Goal: Navigation & Orientation: Find specific page/section

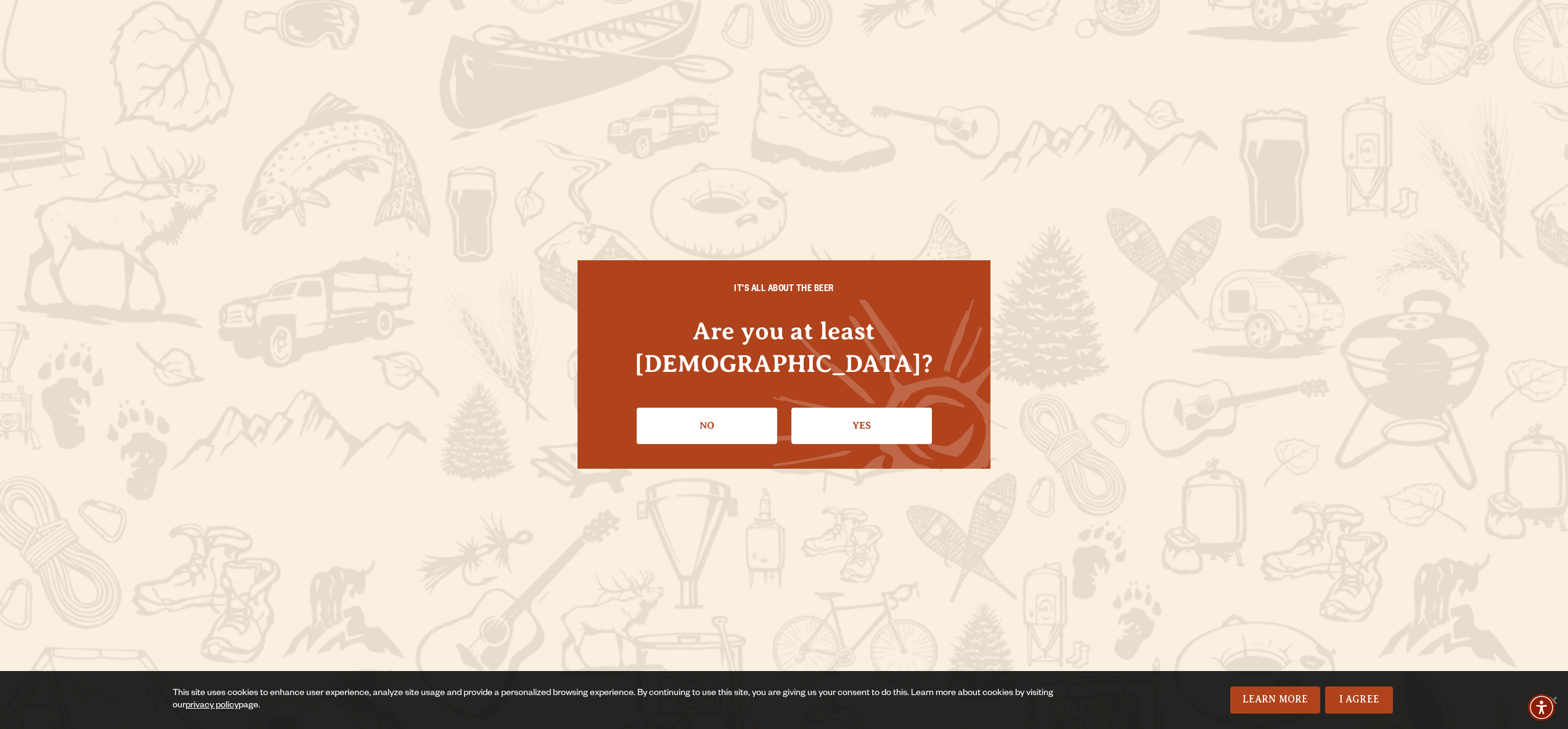
click at [863, 368] on div "IT'S ALL ABOUT THE BEER Are you at least 21 years old? No Yes" at bounding box center [784, 364] width 413 height 207
click at [858, 419] on link "Yes" at bounding box center [862, 425] width 141 height 36
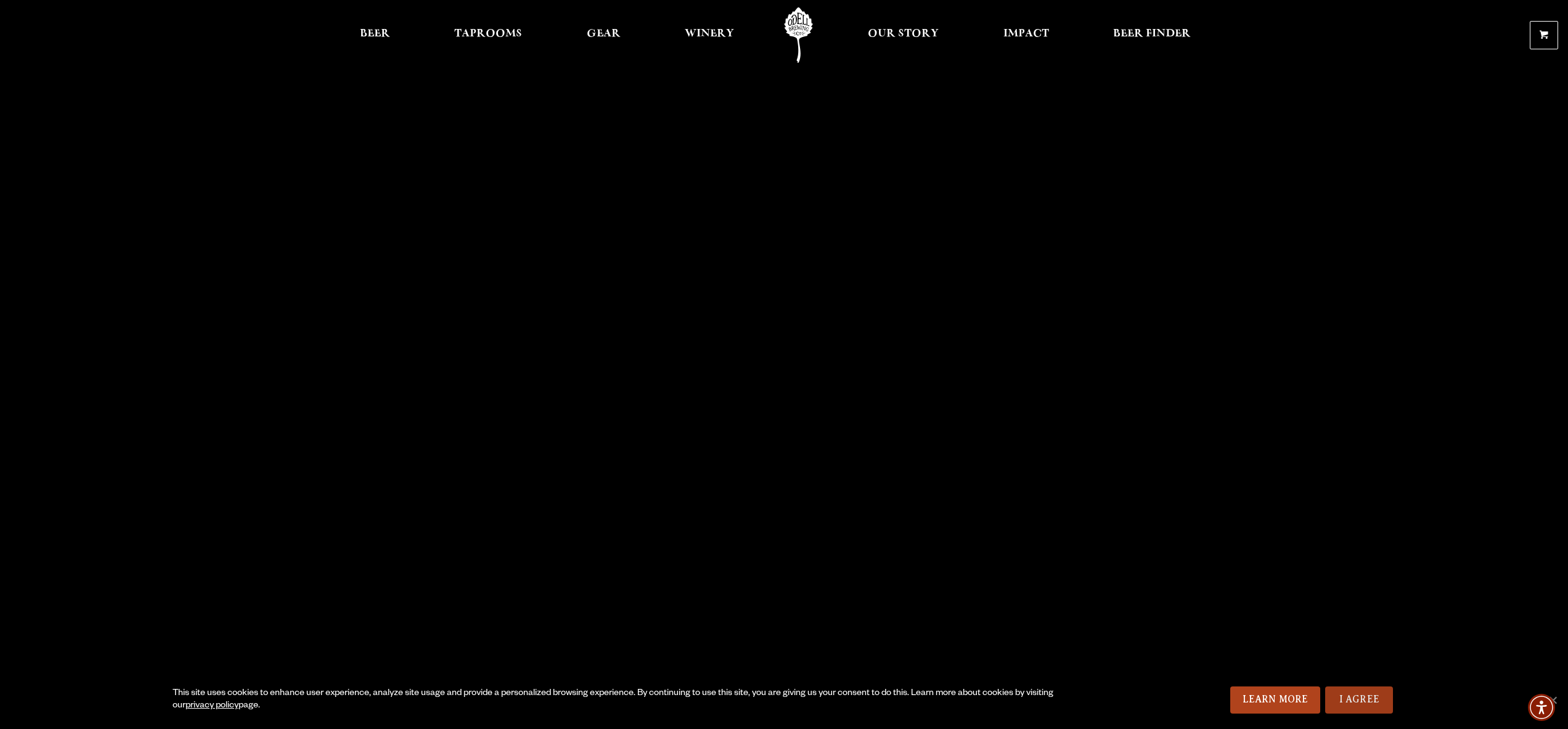
click at [877, 696] on link "I Agree" at bounding box center [1359, 699] width 68 height 28
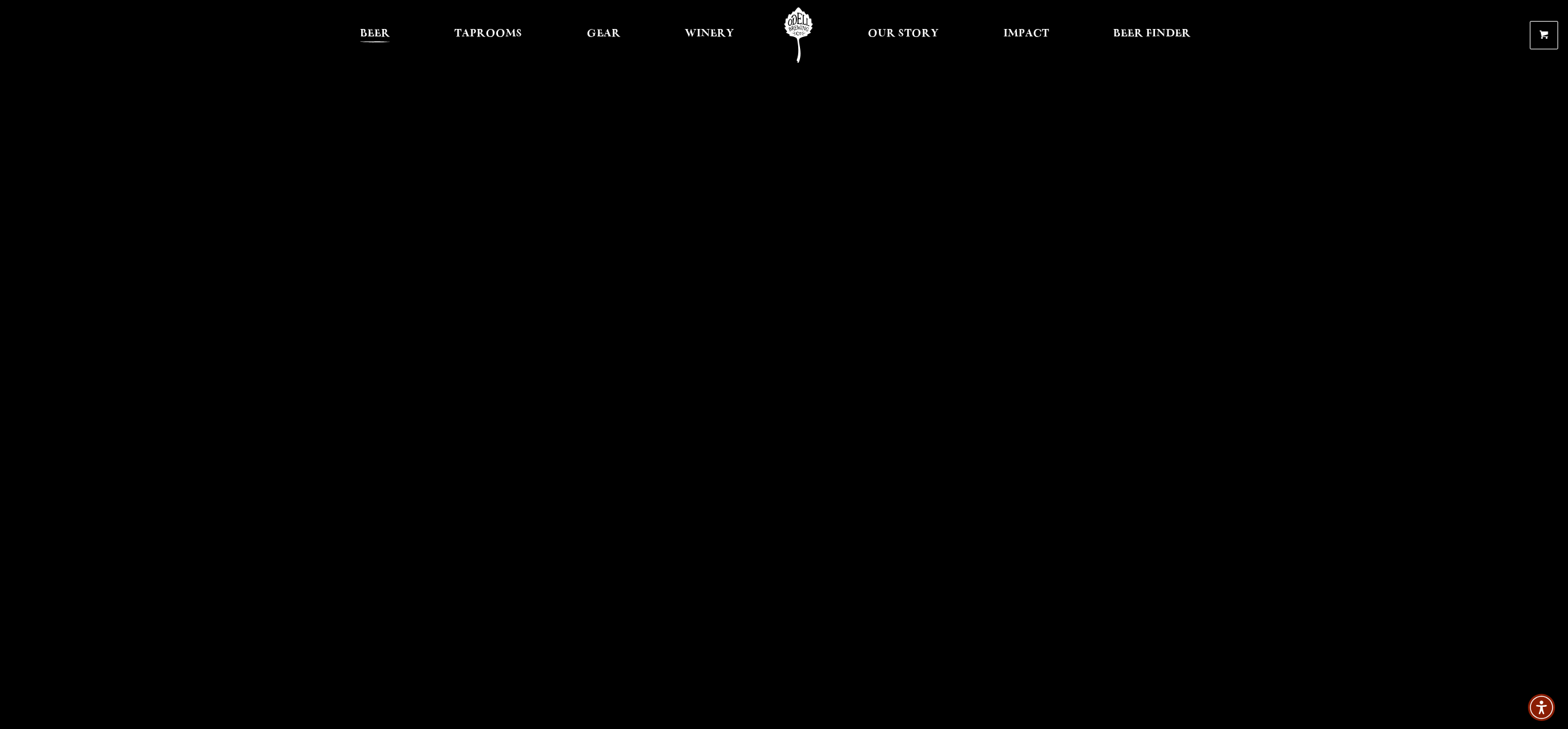
click at [363, 38] on span "Beer" at bounding box center [375, 33] width 30 height 10
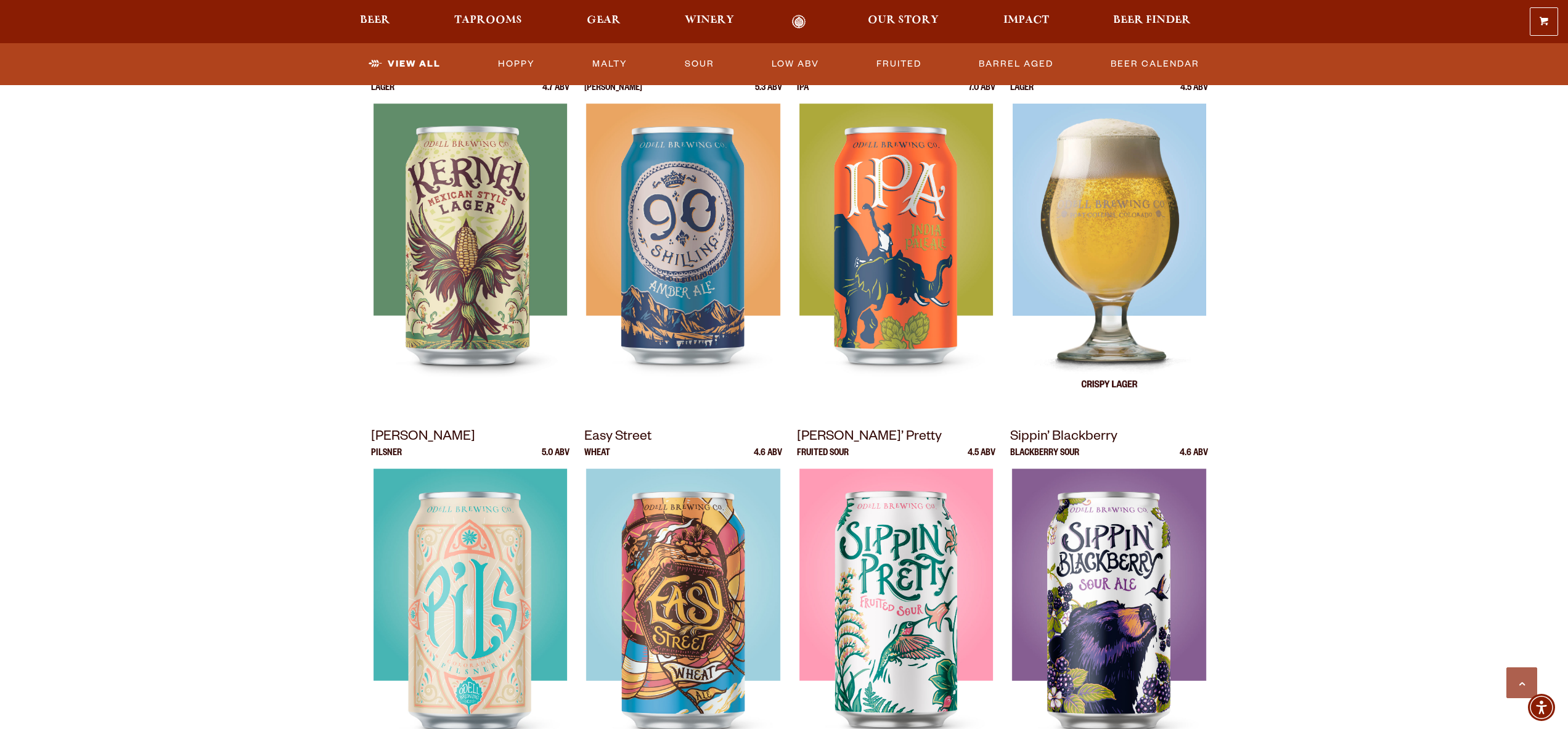
scroll to position [556, 0]
